Goal: Navigation & Orientation: Find specific page/section

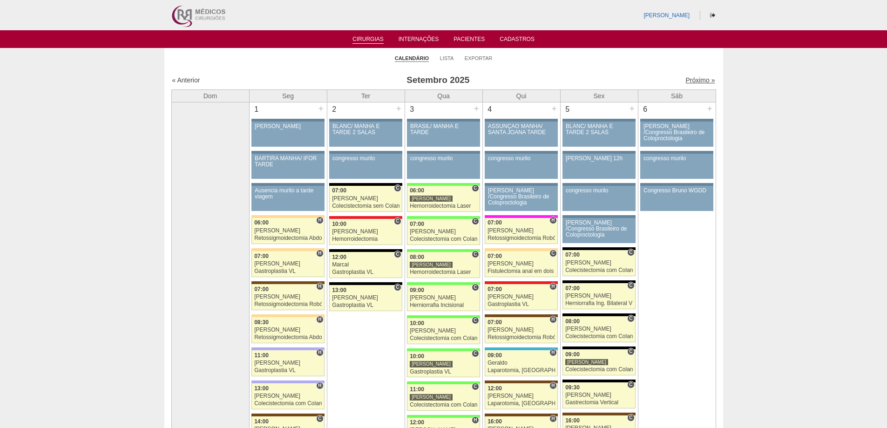
click at [687, 80] on link "Próximo »" at bounding box center [700, 79] width 29 height 7
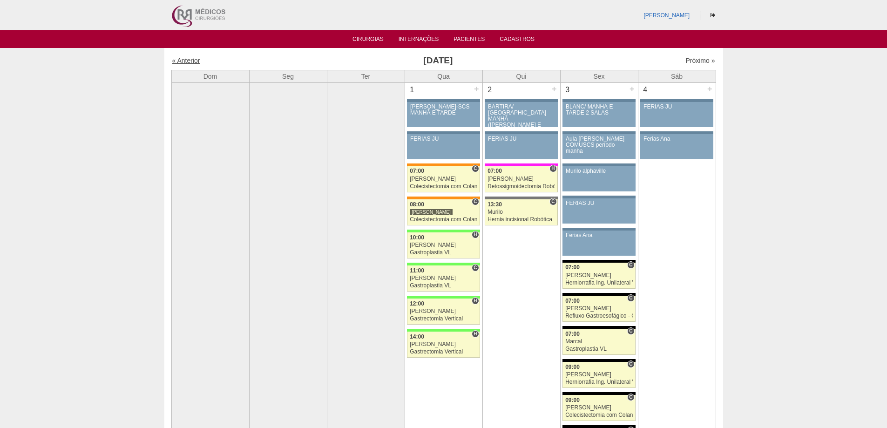
click at [187, 59] on link "« Anterior" at bounding box center [186, 60] width 28 height 7
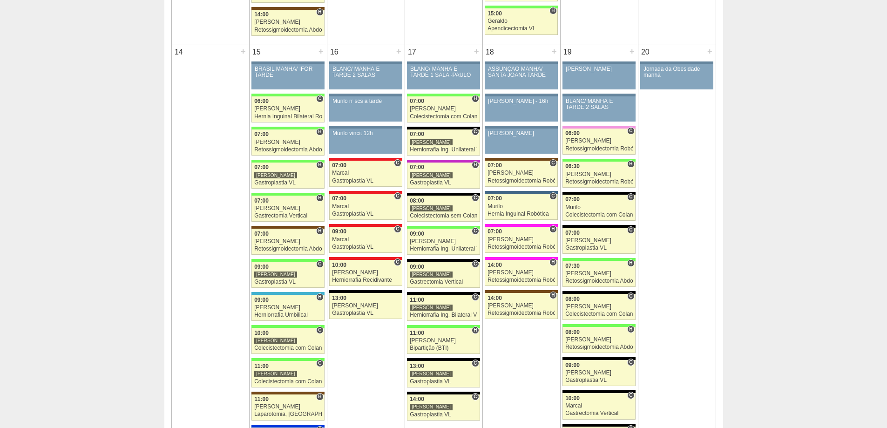
scroll to position [885, 0]
